Goal: Navigation & Orientation: Understand site structure

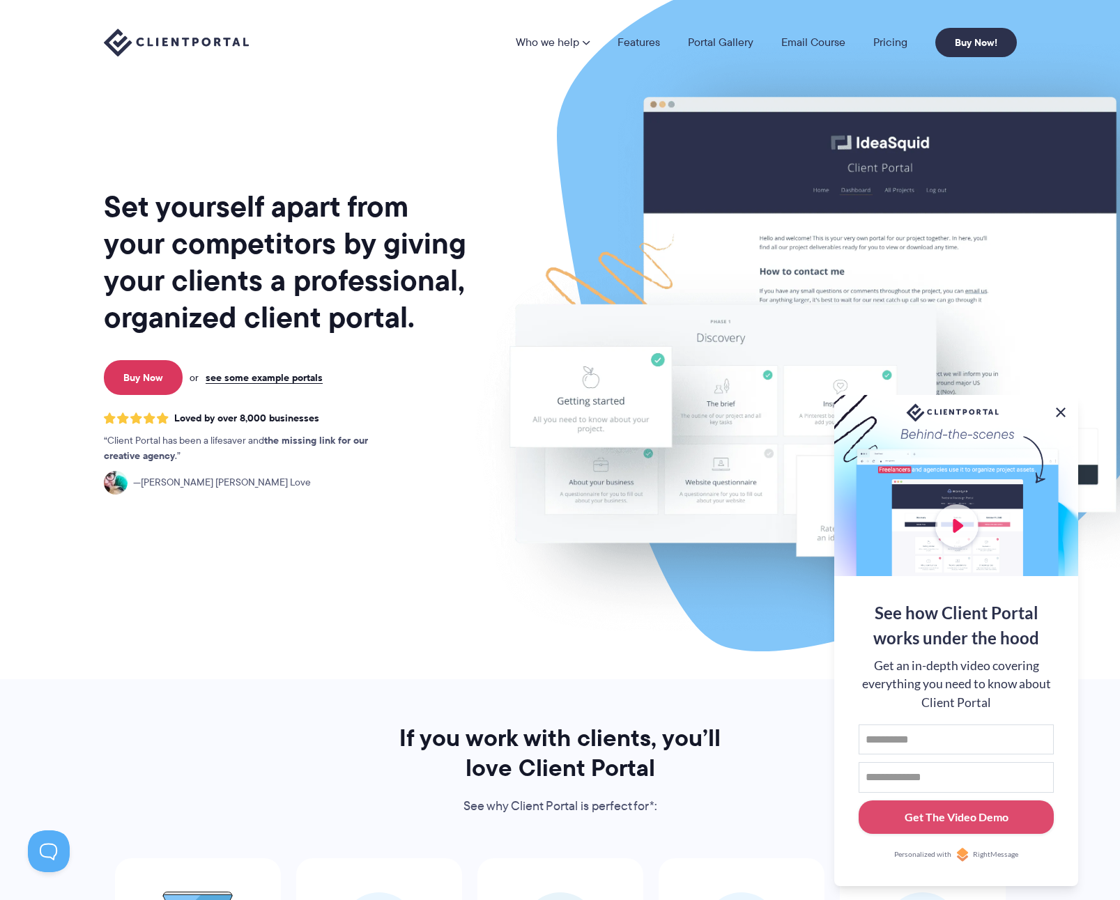
click at [1058, 409] on button at bounding box center [1060, 412] width 17 height 17
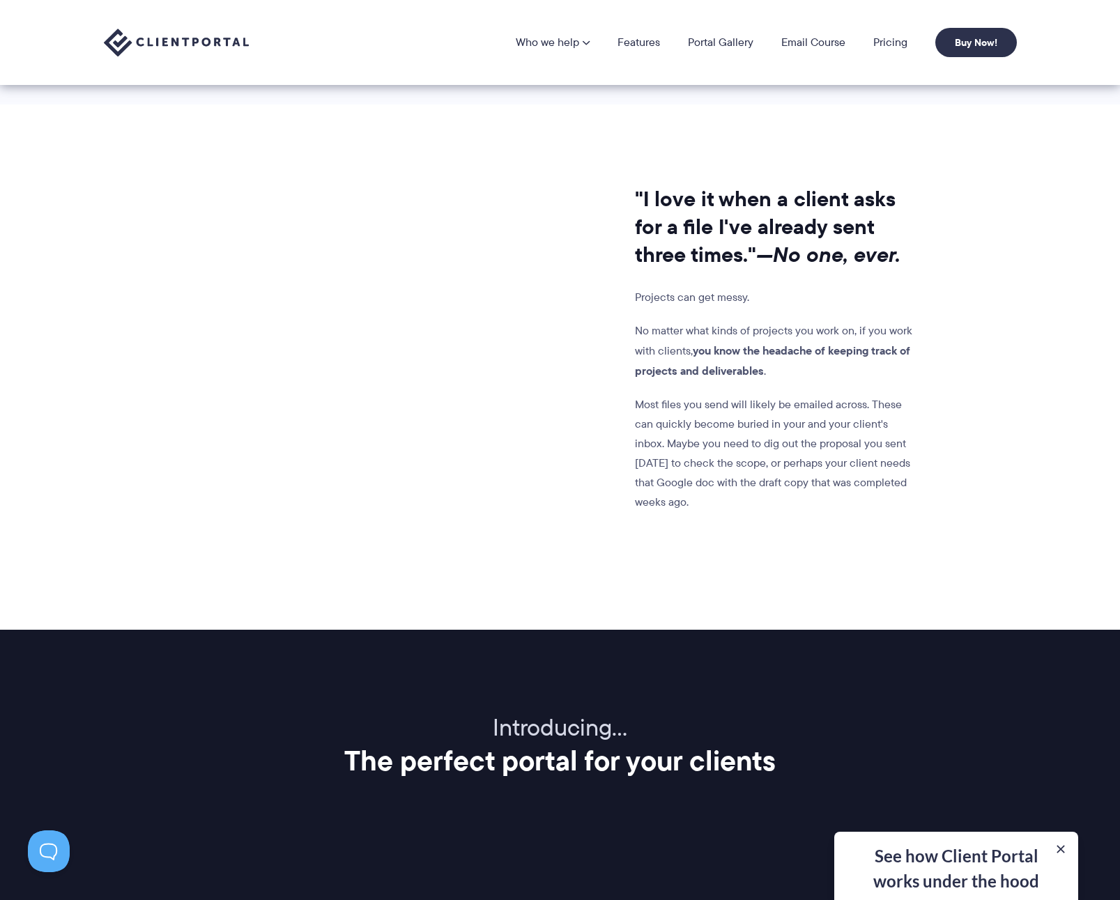
scroll to position [975, 0]
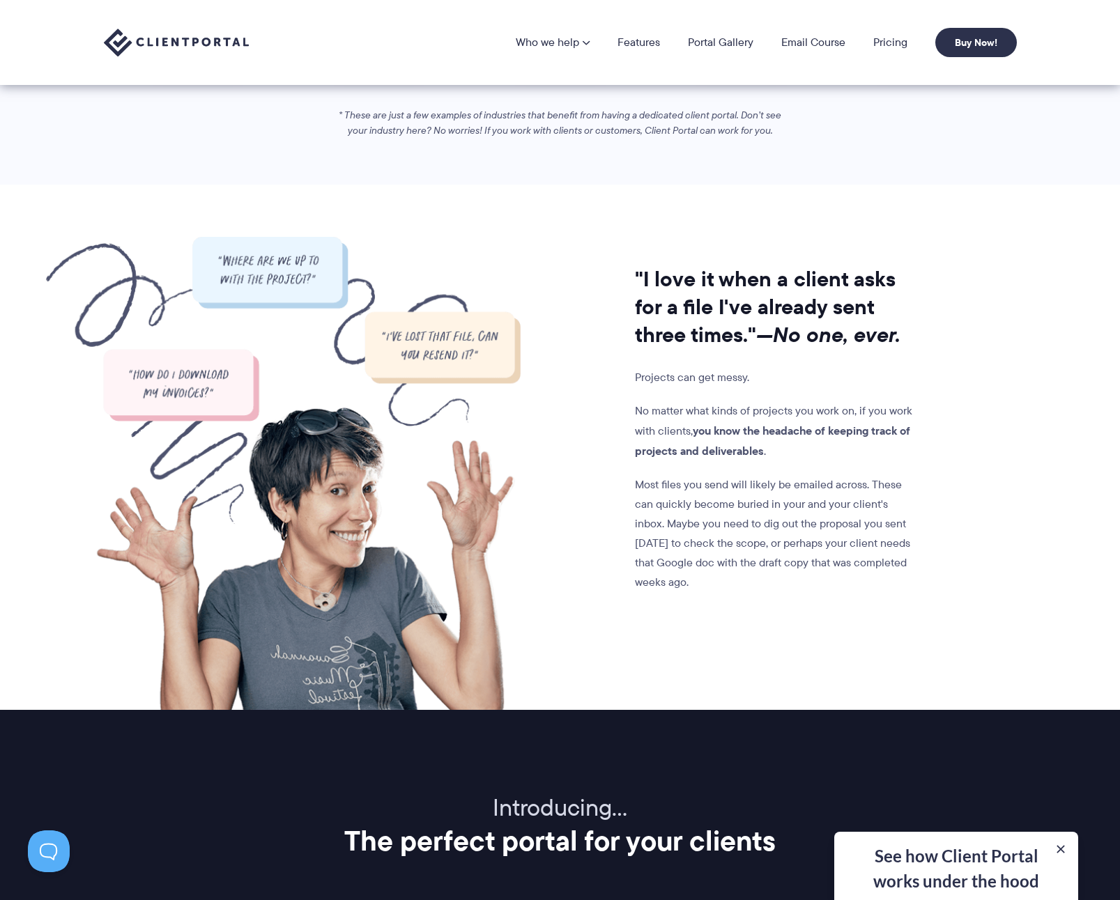
click at [870, 37] on li "Pricing" at bounding box center [890, 42] width 62 height 11
click at [881, 37] on link "Pricing" at bounding box center [890, 42] width 34 height 11
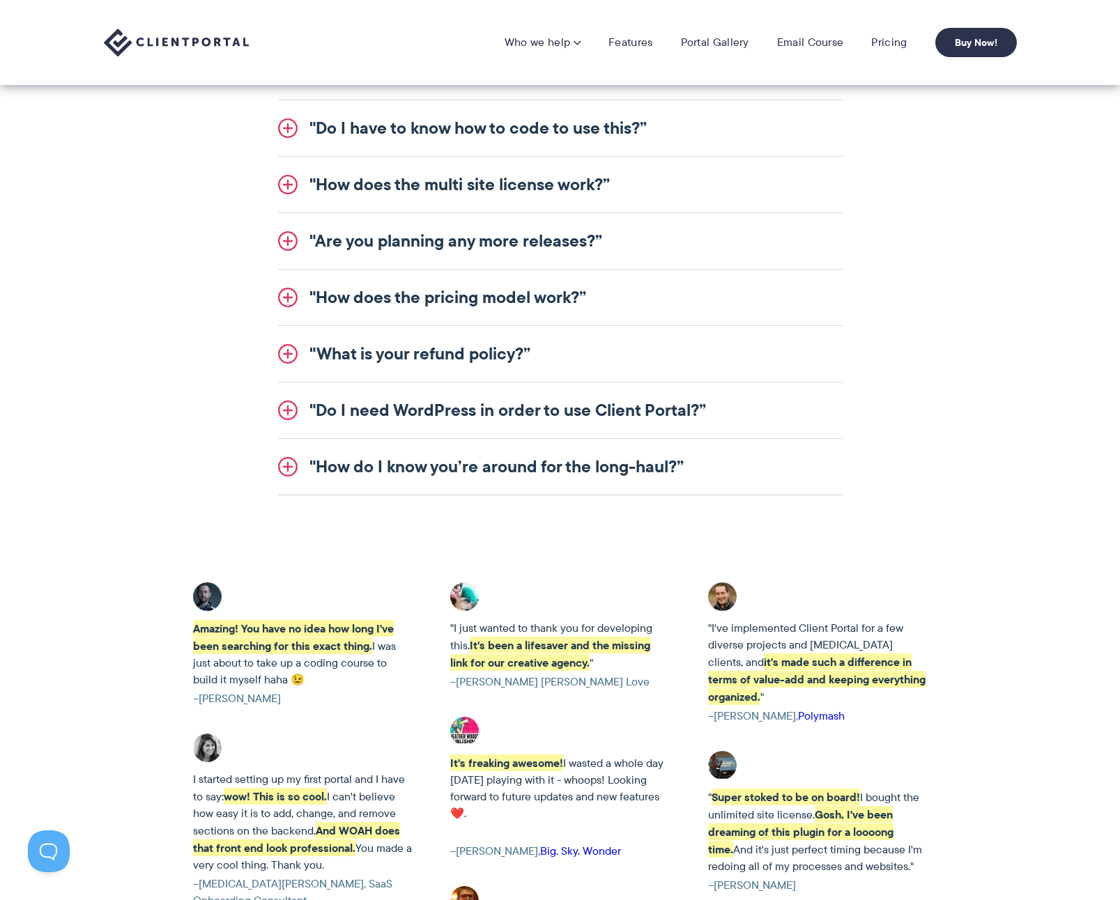
scroll to position [1764, 0]
click at [916, 375] on div ""Who is Client Portal made for?” Client Portal is used by all sorts of people. …" at bounding box center [559, 189] width 803 height 615
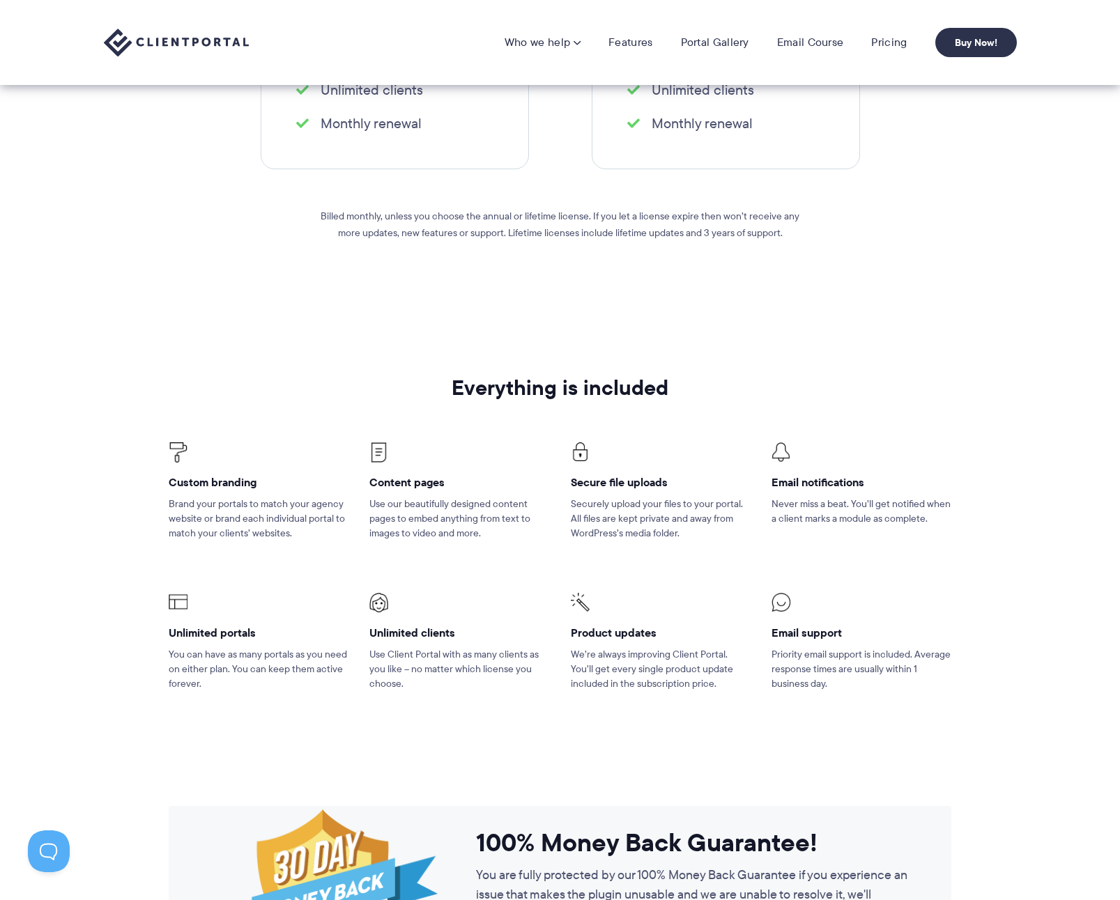
scroll to position [0, 0]
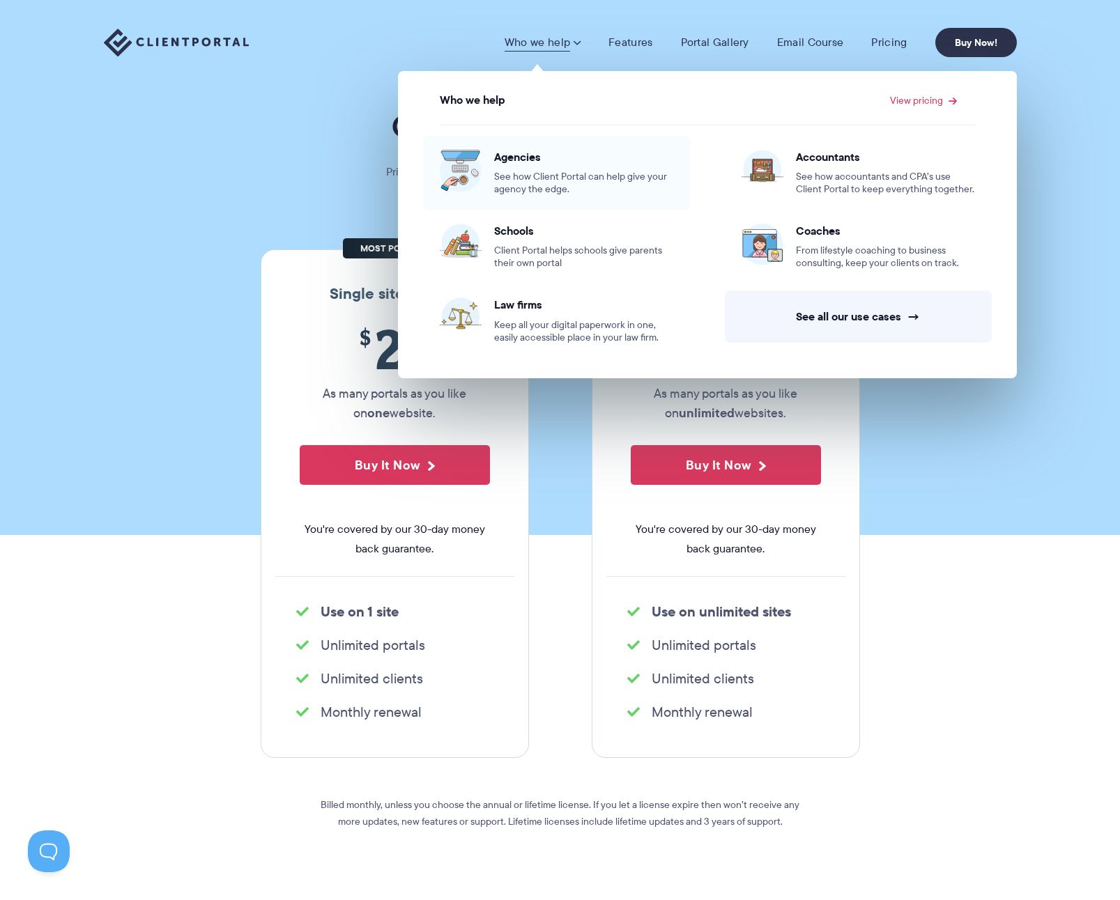
click at [548, 167] on div "Agencies See how Client Portal can help give your agency the edge." at bounding box center [583, 173] width 179 height 46
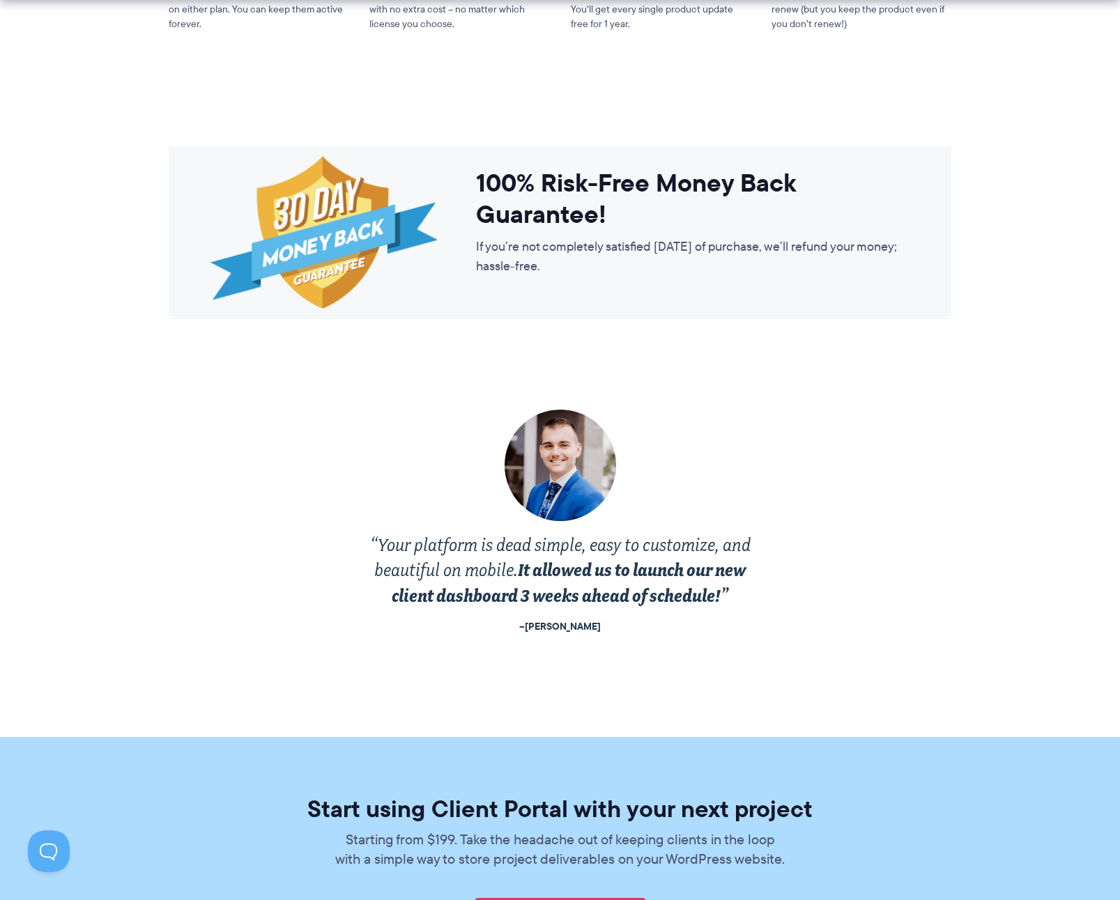
scroll to position [2952, 0]
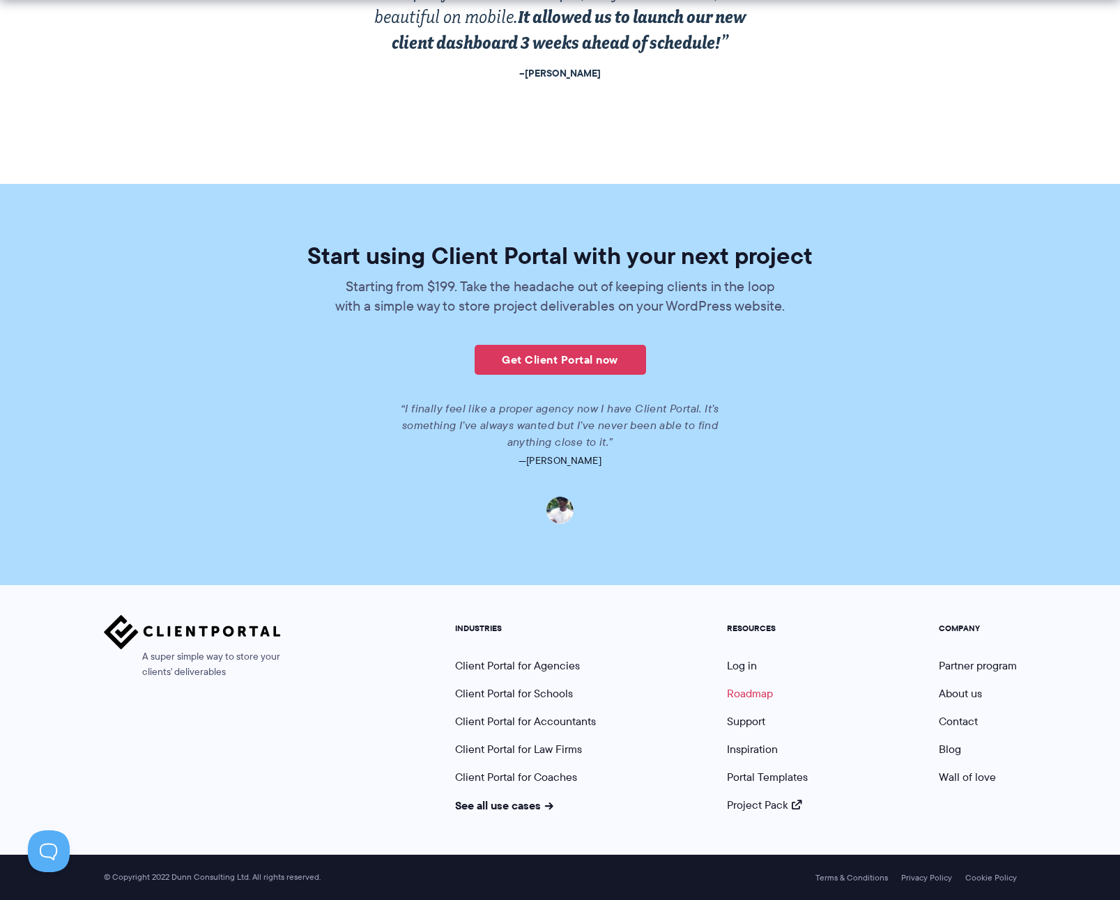
click at [744, 693] on link "Roadmap" at bounding box center [750, 694] width 46 height 16
